Goal: Information Seeking & Learning: Learn about a topic

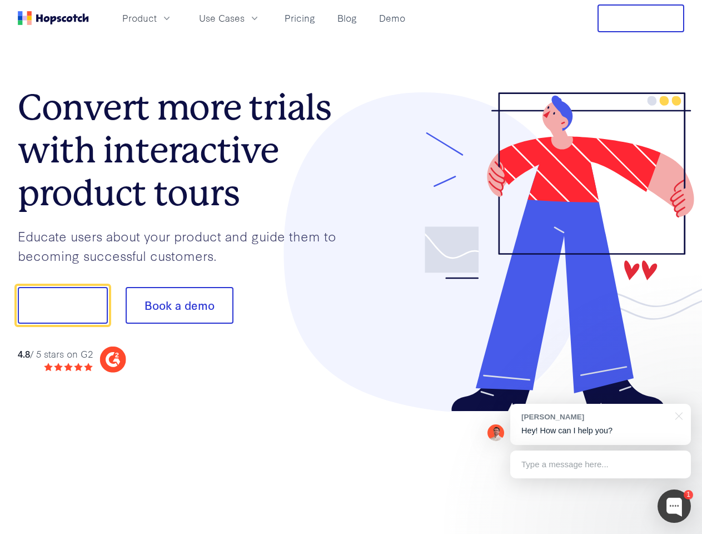
click at [351, 267] on div at bounding box center [518, 252] width 334 height 320
click at [157, 18] on span "Product" at bounding box center [139, 18] width 34 height 14
click at [245, 18] on span "Use Cases" at bounding box center [222, 18] width 46 height 14
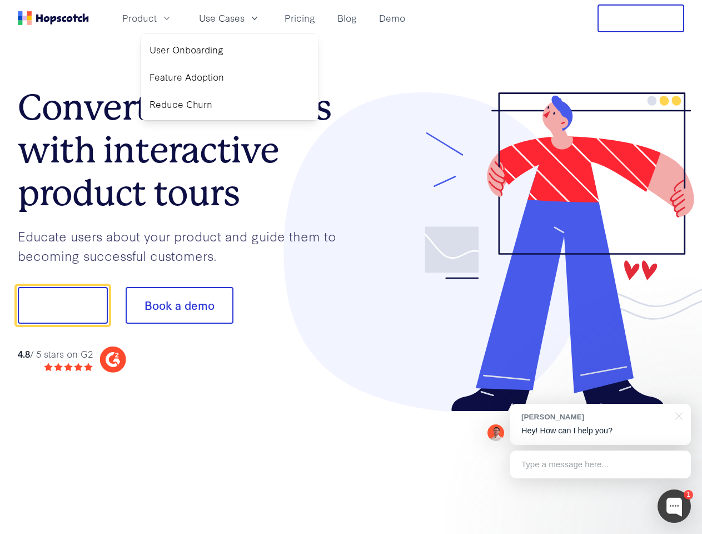
click at [641, 18] on button "Free Trial" at bounding box center [641, 18] width 87 height 28
click at [62, 305] on button "Show me!" at bounding box center [63, 305] width 90 height 37
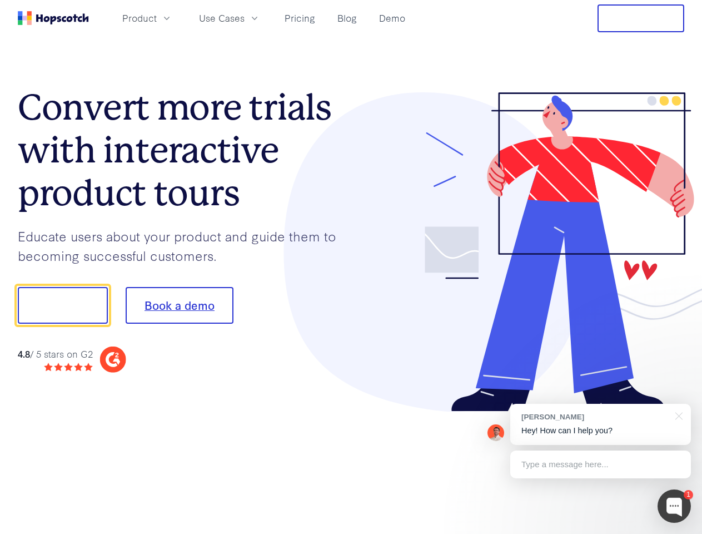
click at [179, 305] on button "Book a demo" at bounding box center [180, 305] width 108 height 37
click at [675, 506] on div at bounding box center [674, 505] width 33 height 33
click at [601, 424] on div "[PERSON_NAME] Hey! How can I help you?" at bounding box center [600, 424] width 181 height 41
click at [677, 415] on div at bounding box center [587, 378] width 209 height 222
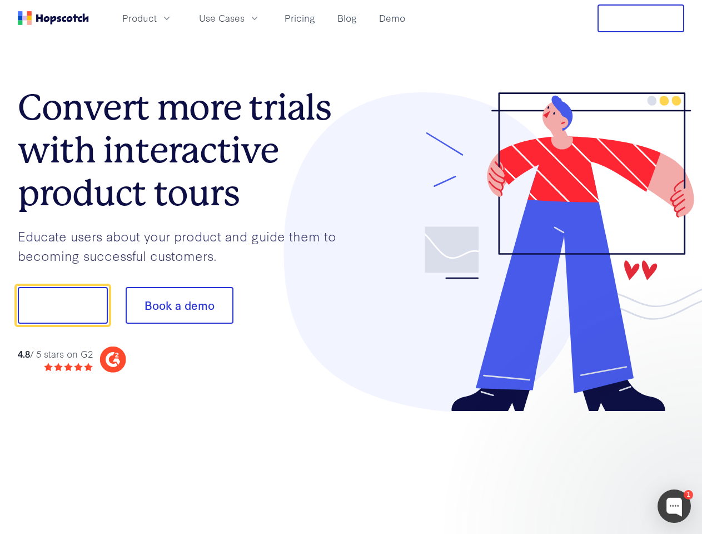
click at [601, 464] on div at bounding box center [587, 378] width 209 height 222
